Goal: Task Accomplishment & Management: Use online tool/utility

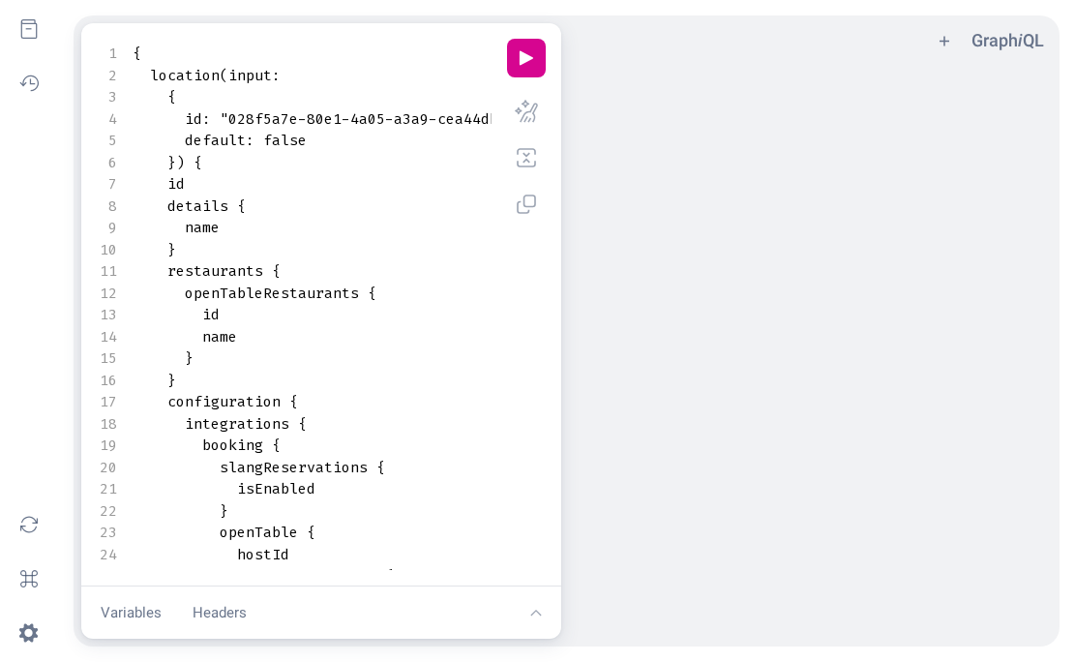
click at [375, 236] on pre "name" at bounding box center [341, 228] width 425 height 22
type textarea "{ location(input: { id: "028f5a7e-80e1-4a05-a3a9-cea44dbb683a" default: false }…"
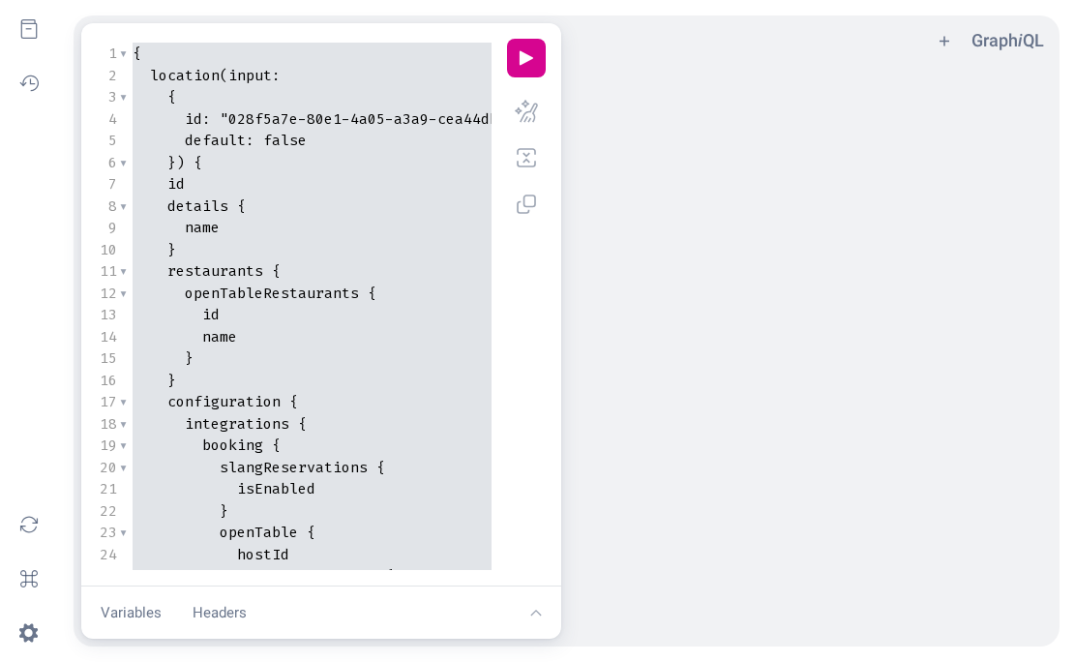
scroll to position [630, 0]
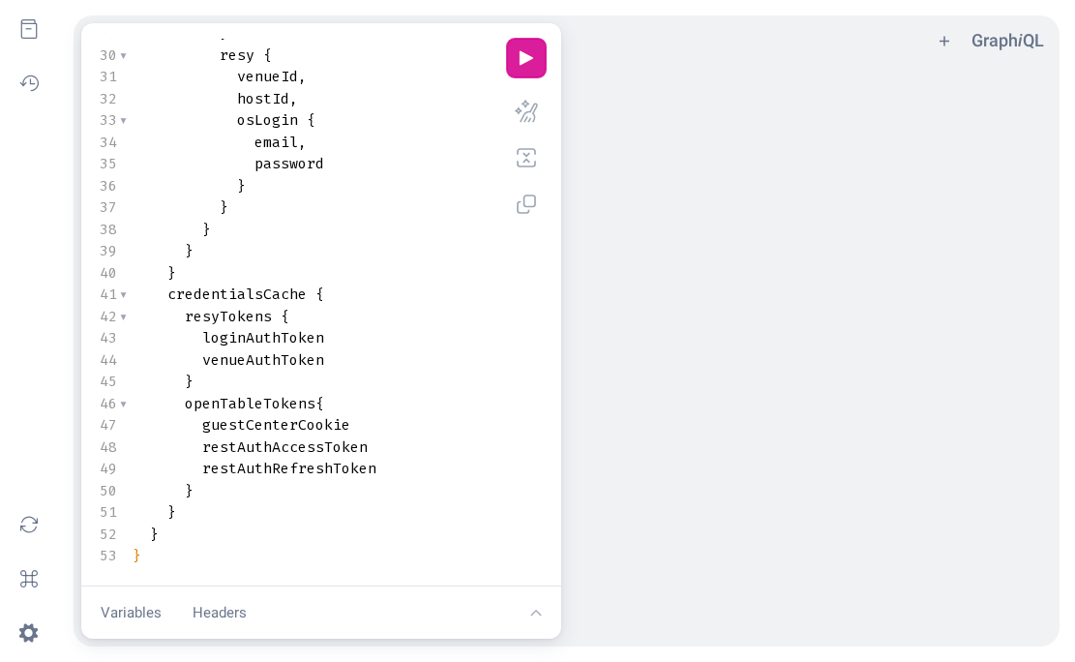
click at [538, 56] on button "play icon" at bounding box center [526, 58] width 39 height 39
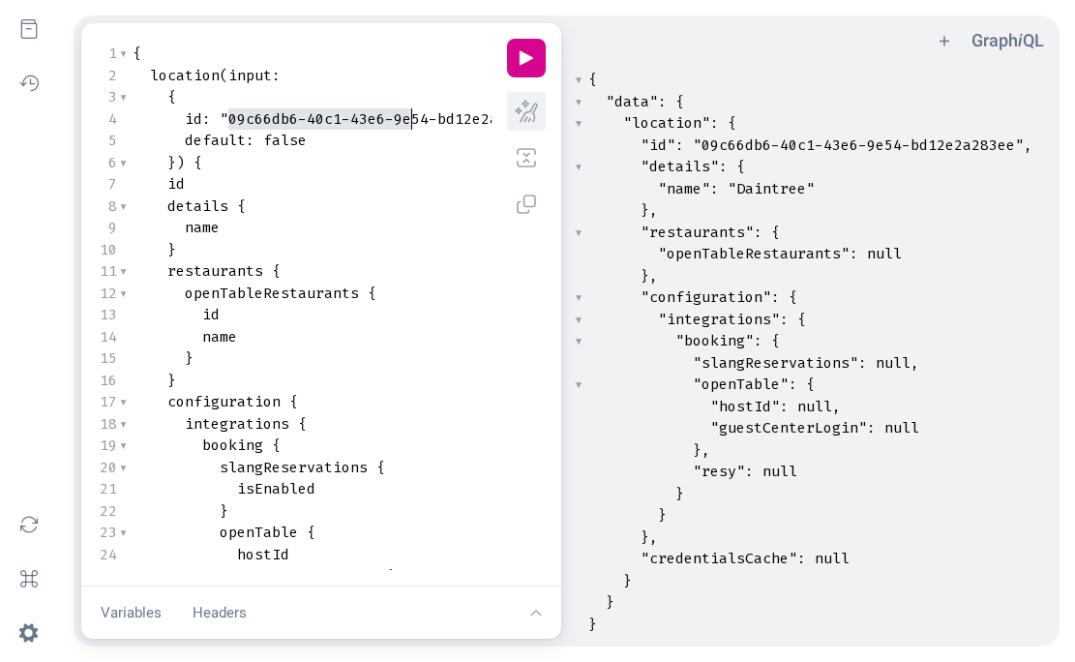
scroll to position [0, 62]
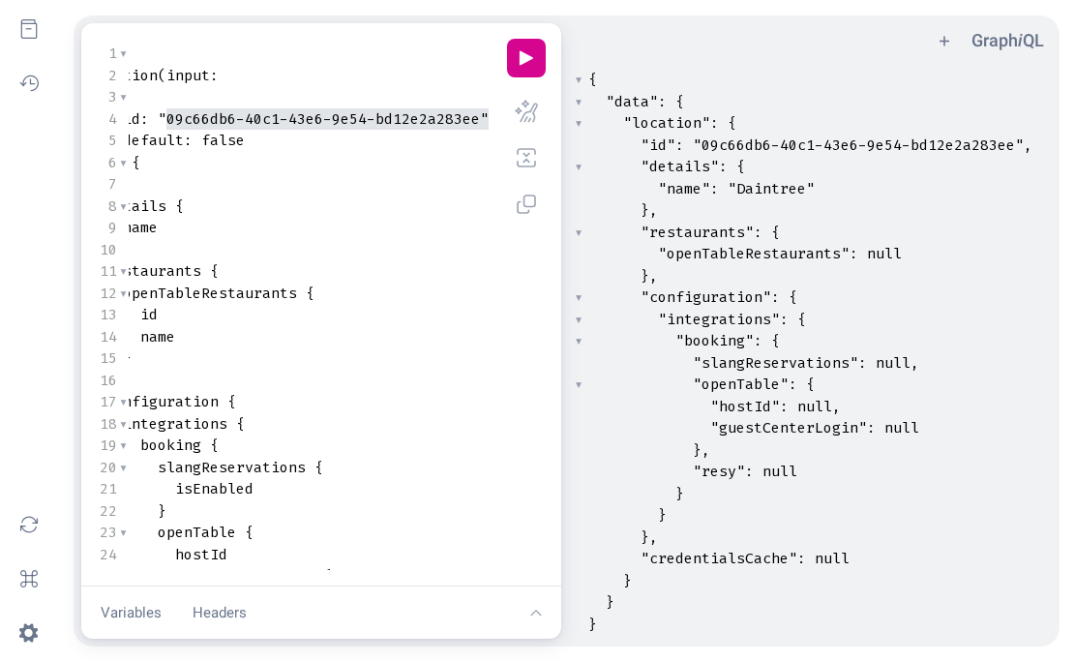
type textarea "09c66db6-40c1-43e6-9e54-bd12e2a283ee"
drag, startPoint x: 230, startPoint y: 116, endPoint x: 477, endPoint y: 119, distance: 246.7
click at [477, 119] on span ""09c66db6-40c1-43e6-9e54-bd12e2a283ee"" at bounding box center [323, 118] width 331 height 19
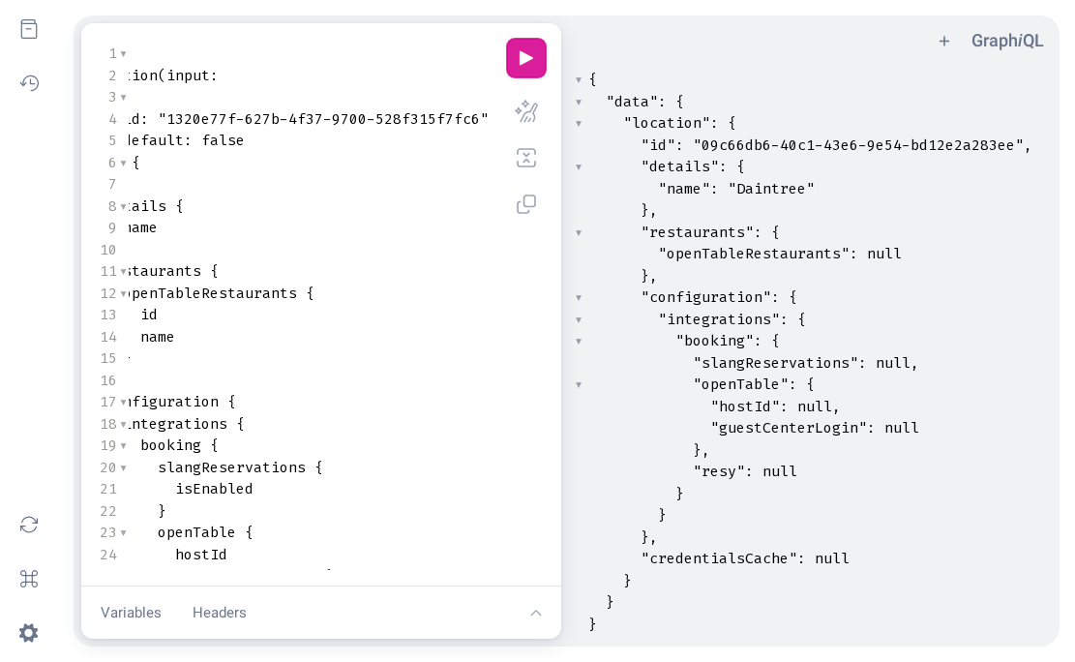
click at [524, 55] on button "play icon" at bounding box center [526, 58] width 39 height 39
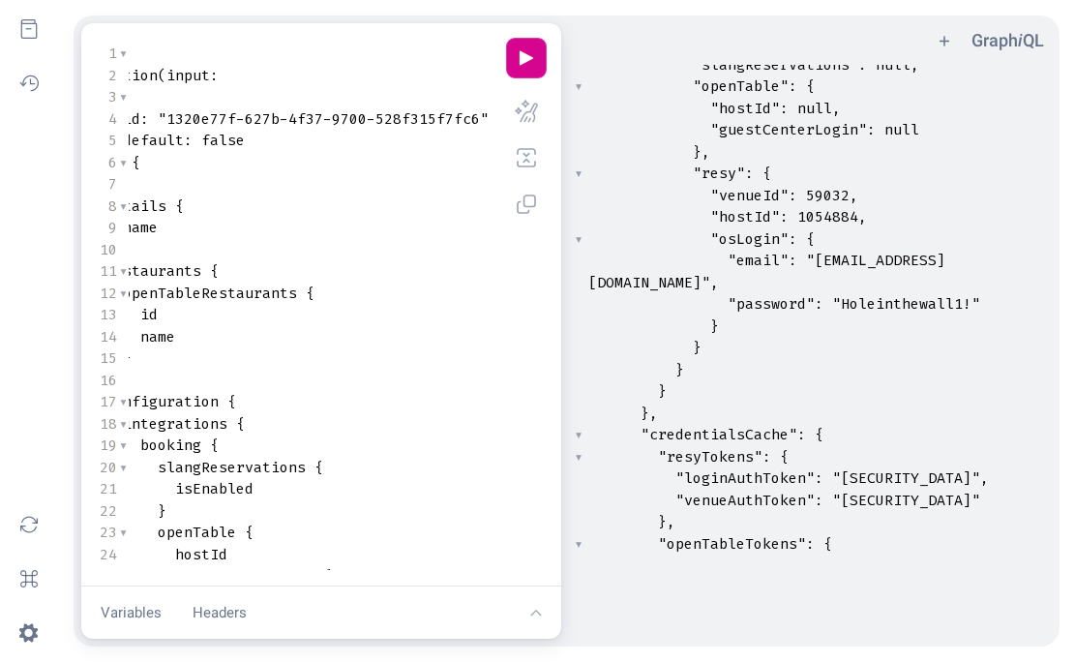
scroll to position [311, 0]
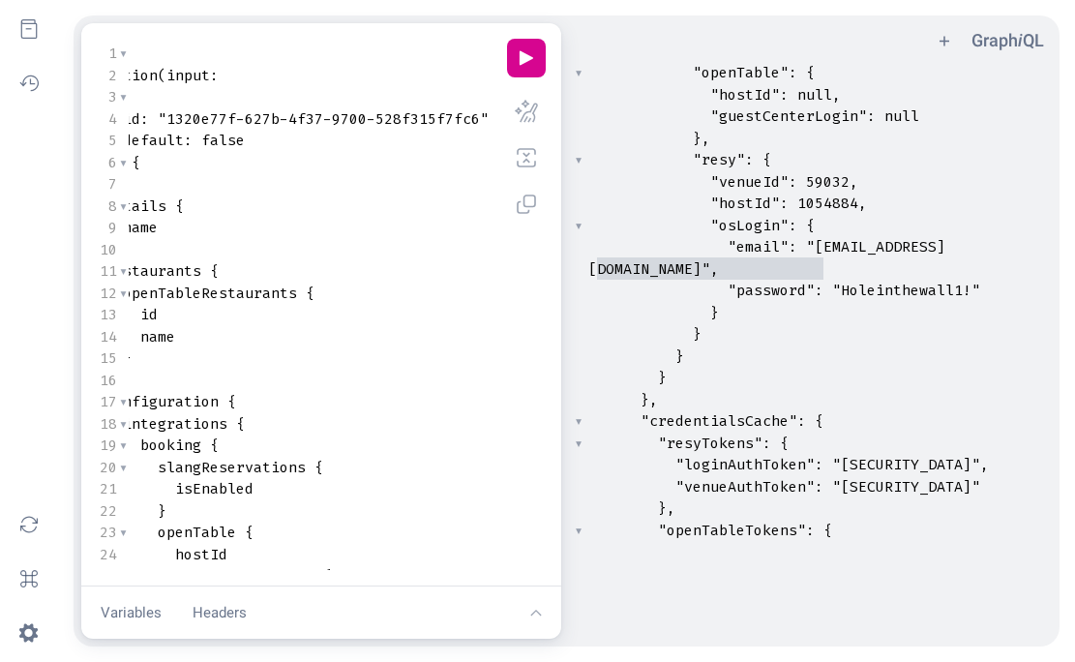
type textarea "[EMAIL_ADDRESS][DOMAIN_NAME]"
drag, startPoint x: 598, startPoint y: 270, endPoint x: 829, endPoint y: 270, distance: 231.2
click at [829, 270] on span ""[EMAIL_ADDRESS][DOMAIN_NAME]"" at bounding box center [766, 258] width 357 height 42
type textarea "Holeinthewall1!"
drag, startPoint x: 843, startPoint y: 289, endPoint x: 970, endPoint y: 287, distance: 127.7
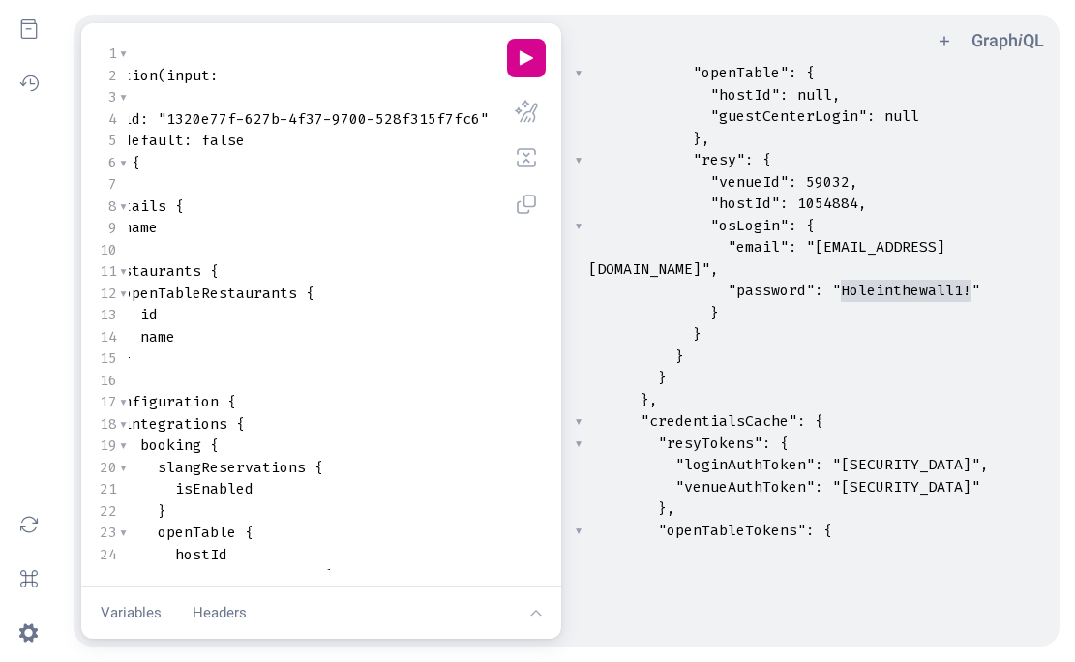
click at [970, 287] on span ""Holeinthewall1!"" at bounding box center [906, 290] width 148 height 19
type textarea "[EMAIL_ADDRESS][DOMAIN_NAME]"
drag, startPoint x: 597, startPoint y: 269, endPoint x: 829, endPoint y: 264, distance: 232.2
click at [829, 264] on span ""[EMAIL_ADDRESS][DOMAIN_NAME]"" at bounding box center [766, 258] width 357 height 42
type textarea "olei"
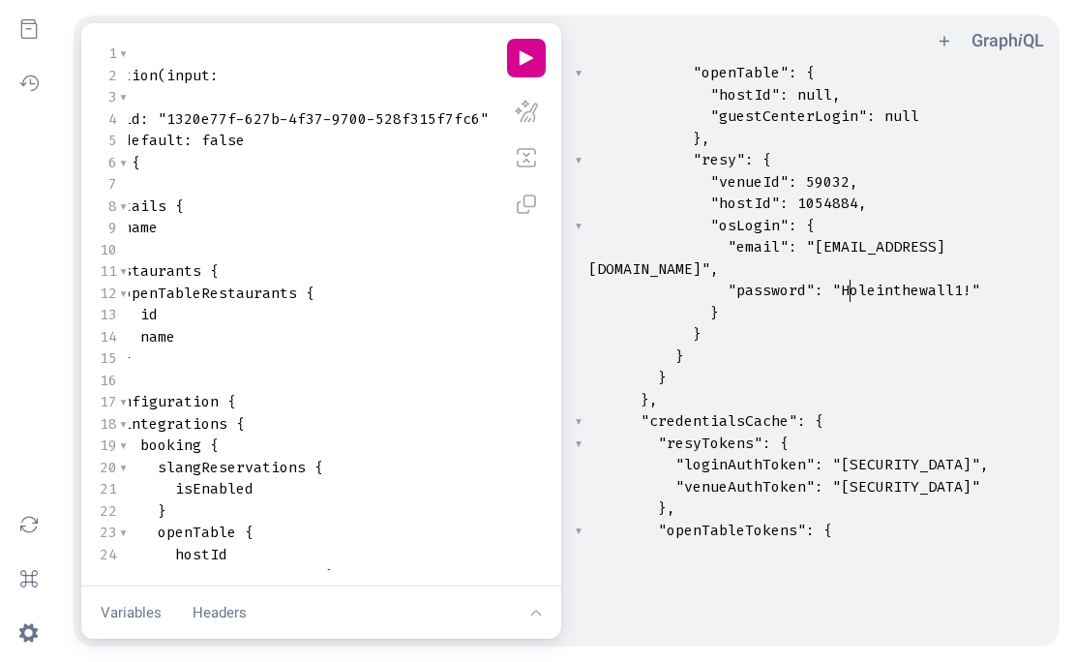
drag, startPoint x: 845, startPoint y: 288, endPoint x: 881, endPoint y: 288, distance: 36.8
click at [881, 288] on span ""Holeinthewall1!"" at bounding box center [906, 290] width 148 height 19
type textarea "Holeinthewall1!"
drag, startPoint x: 840, startPoint y: 288, endPoint x: 968, endPoint y: 285, distance: 128.7
click at [968, 285] on span ""Holeinthewall1!"" at bounding box center [906, 290] width 148 height 19
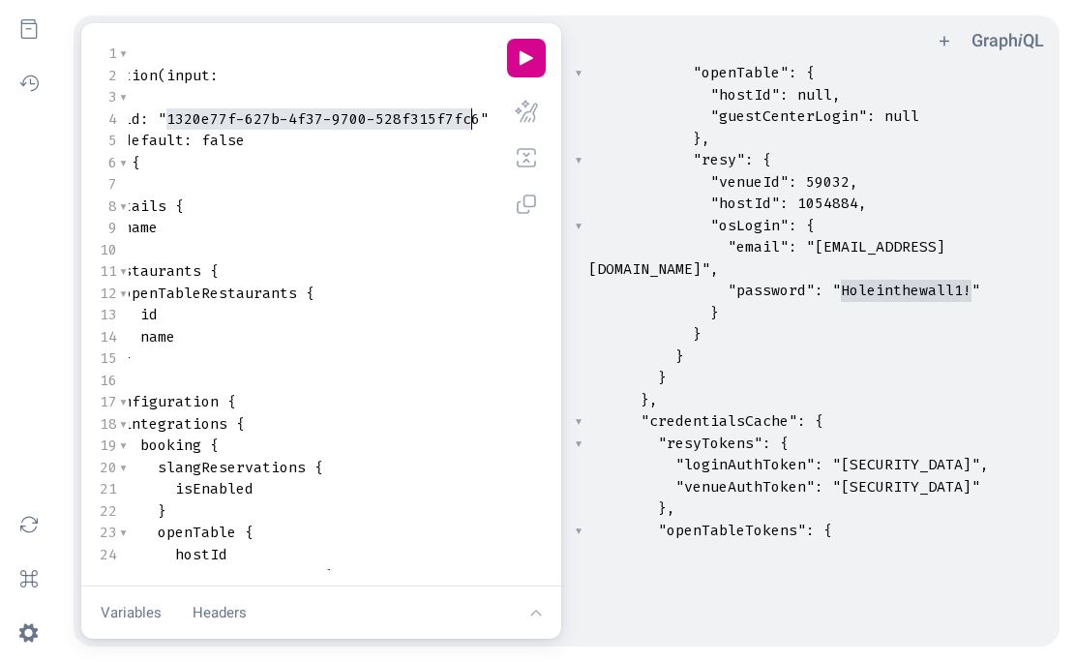
type textarea "1320e77f-627b-4f37-9700-528f315f7fc6"
drag, startPoint x: 167, startPoint y: 118, endPoint x: 479, endPoint y: 121, distance: 311.5
click at [479, 121] on span ""1320e77f-627b-4f37-9700-528f315f7fc6"" at bounding box center [323, 118] width 331 height 19
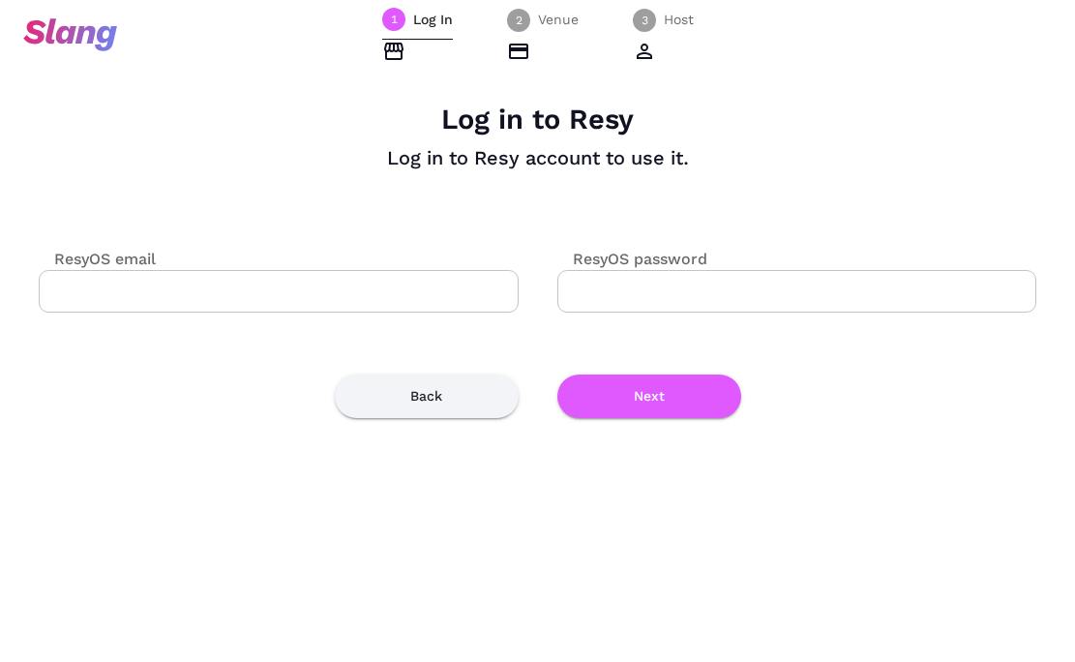
click at [359, 279] on input "ResyOS email" at bounding box center [279, 291] width 480 height 43
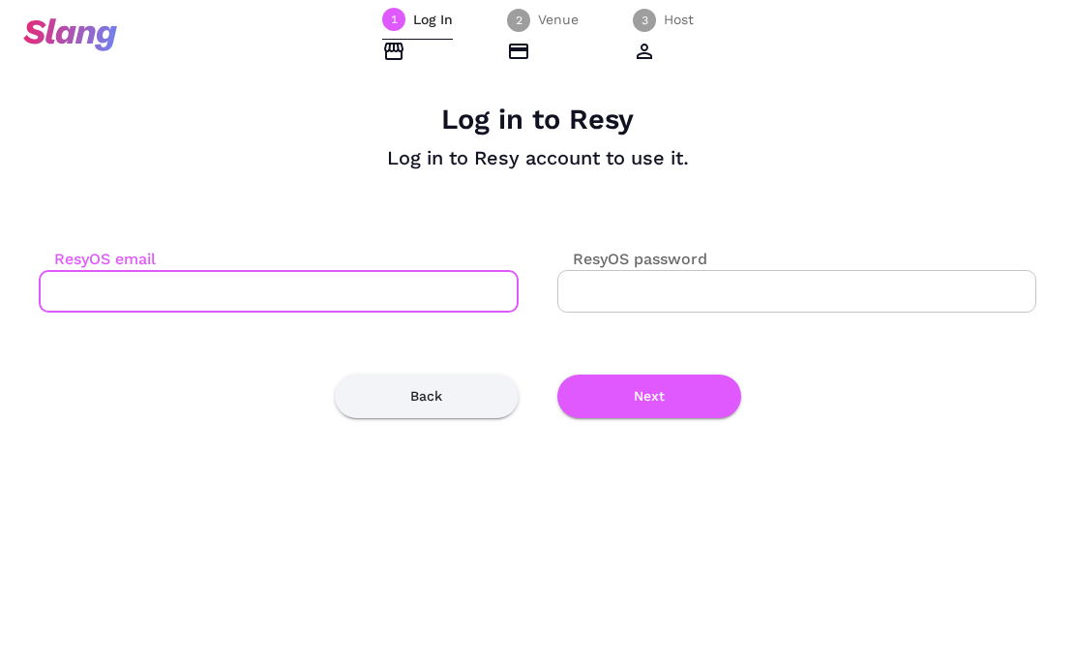
paste input "[EMAIL_ADDRESS][DOMAIN_NAME]"
type input "[EMAIL_ADDRESS][DOMAIN_NAME]"
click at [633, 282] on input "ResyOS password" at bounding box center [797, 291] width 480 height 43
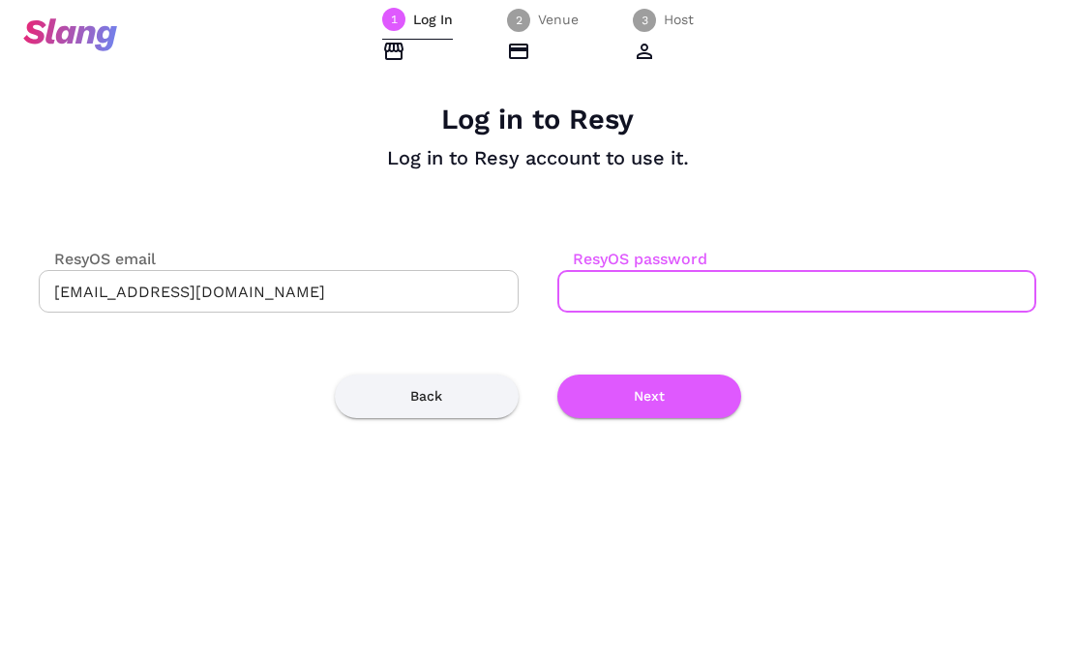
paste input "Holeinthewall1!"
type input "Holeinthewall1!"
click at [622, 404] on button "Next" at bounding box center [649, 396] width 184 height 44
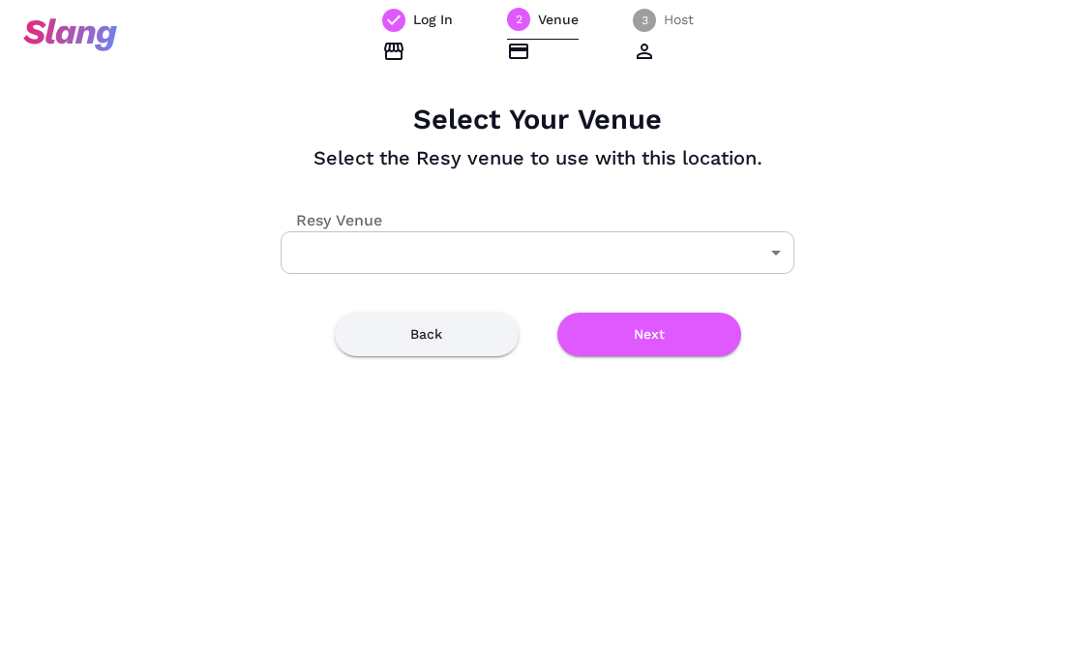
click at [542, 245] on body "Log In 2 Venue 3 Host Select Your Venue Select the Resy venue to use with this …" at bounding box center [537, 331] width 1075 height 662
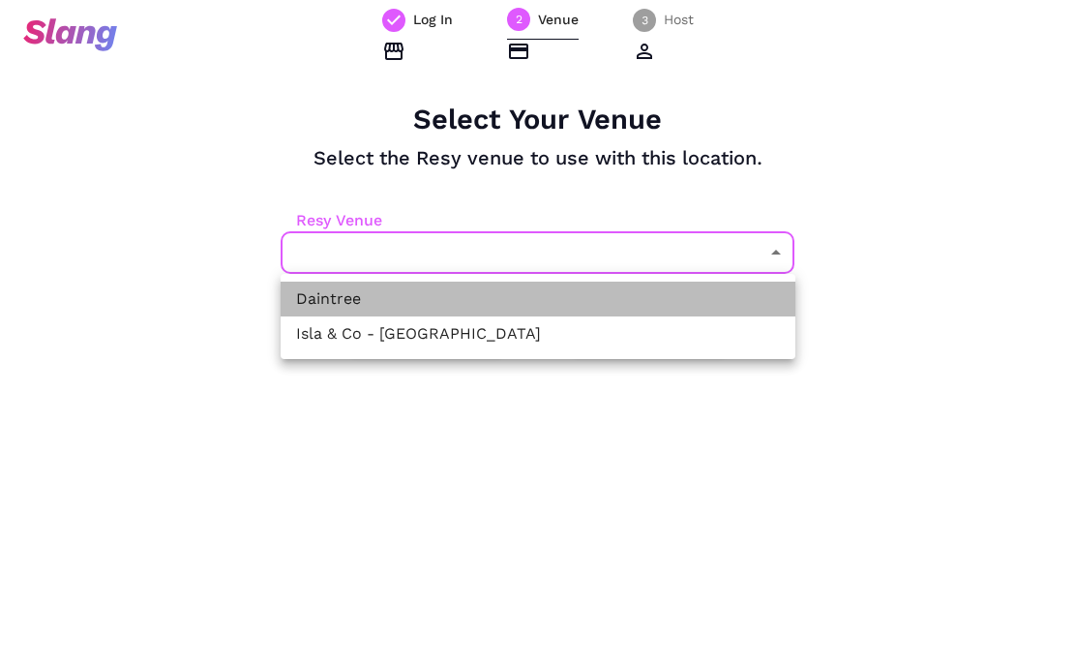
click at [515, 294] on li "Daintree" at bounding box center [538, 299] width 515 height 35
type input "59032"
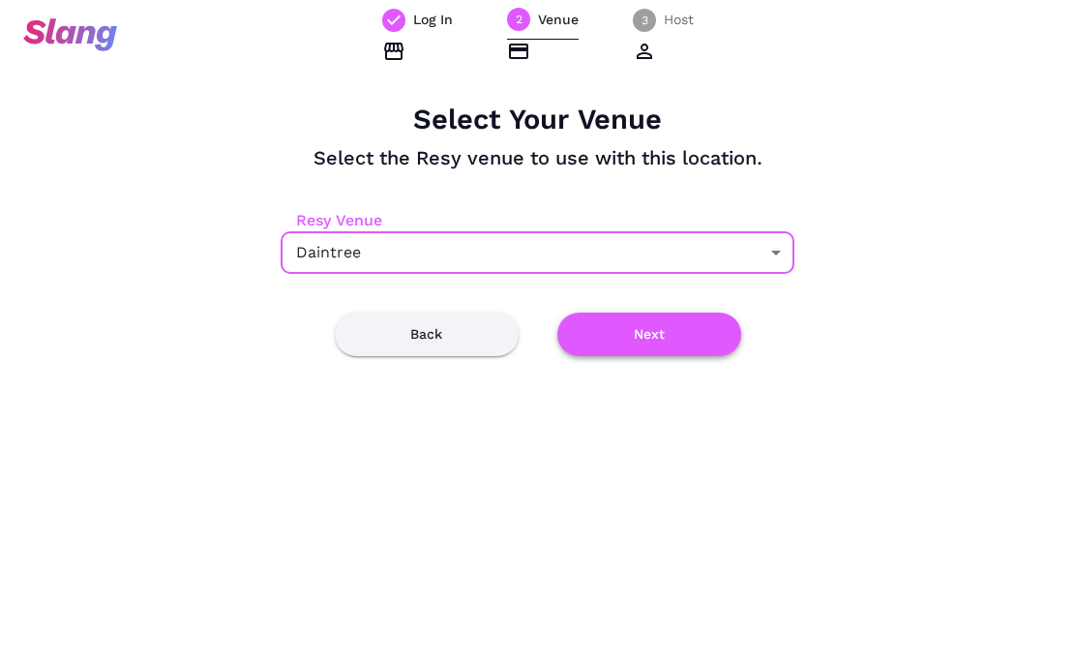
click at [646, 336] on button "Next" at bounding box center [649, 334] width 184 height 44
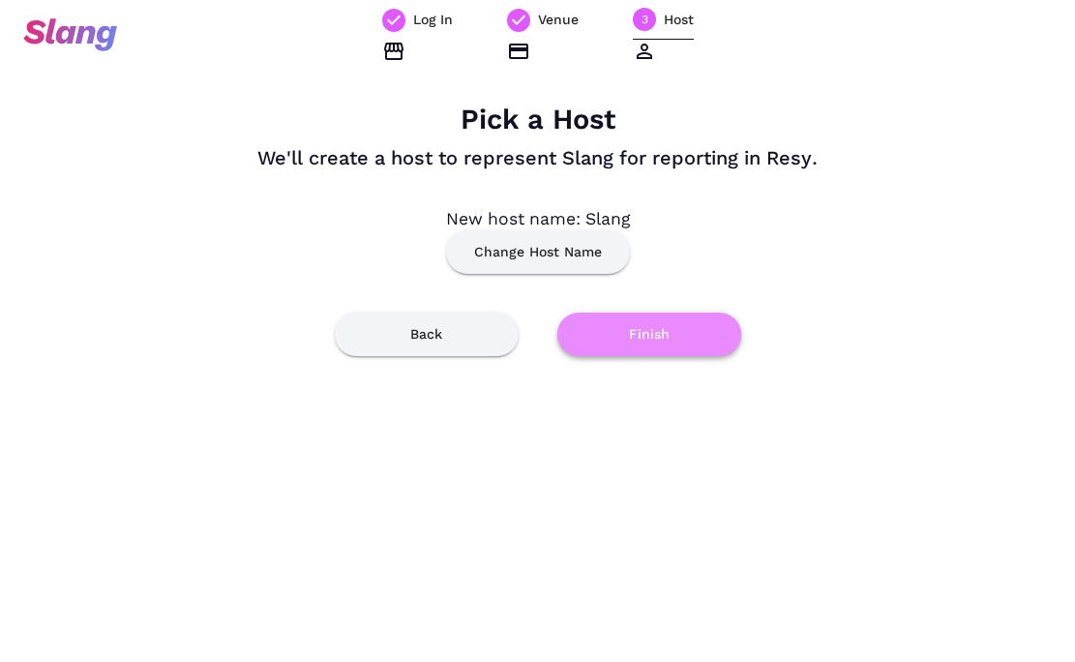
click at [656, 341] on button "Finish" at bounding box center [649, 334] width 184 height 44
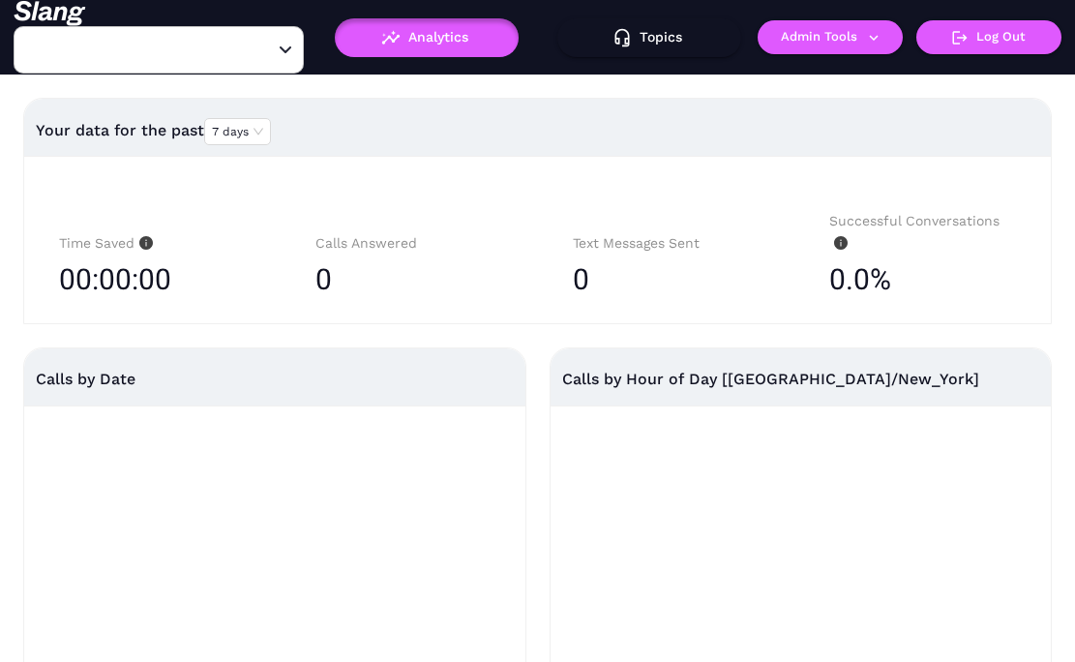
type input "Daintree"
type input "[PERSON_NAME]'s"
click at [795, 36] on button "Admin Tools" at bounding box center [829, 37] width 145 height 34
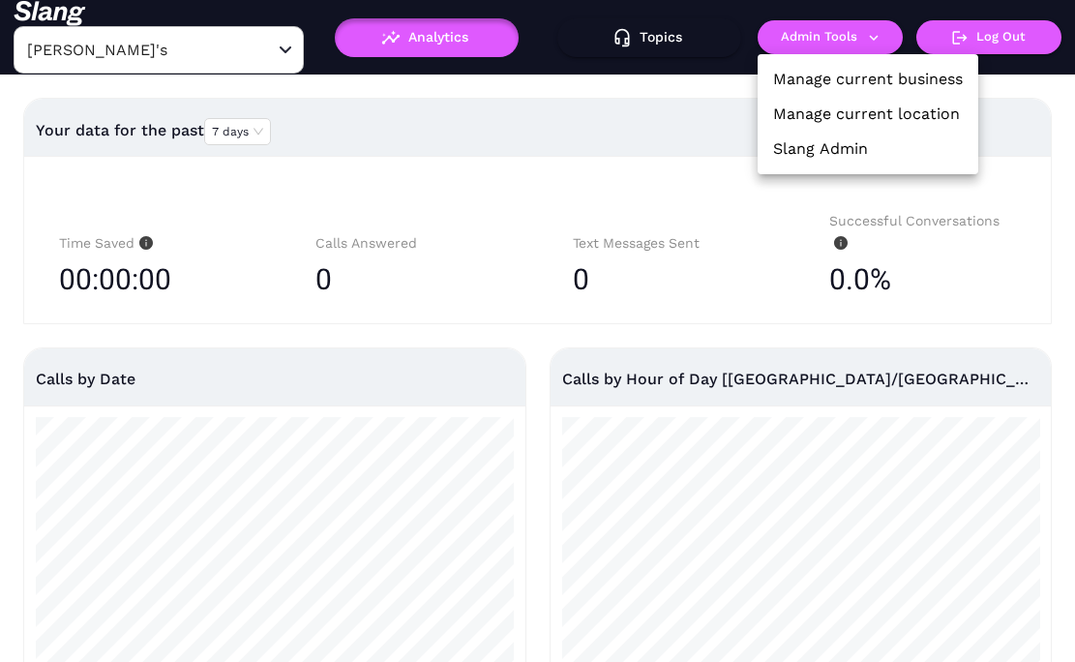
click at [794, 109] on link "Manage current location" at bounding box center [866, 114] width 187 height 23
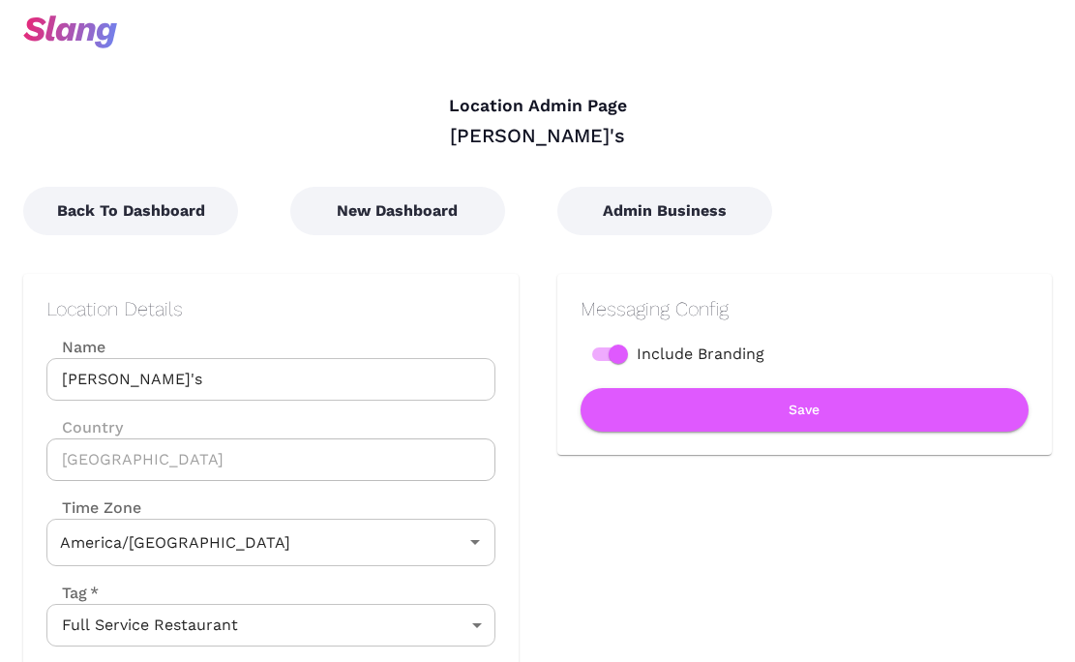
type input "Central Time"
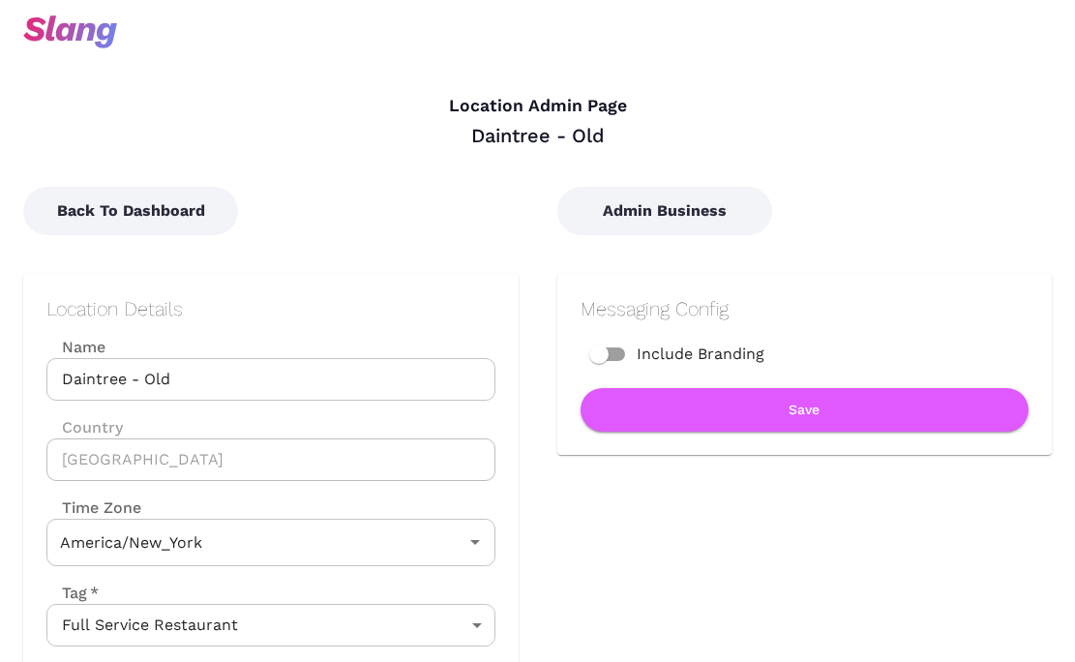
type input "Eastern Time"
